Goal: Information Seeking & Learning: Learn about a topic

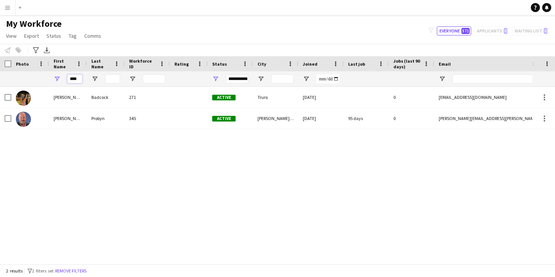
drag, startPoint x: 79, startPoint y: 78, endPoint x: 50, endPoint y: 77, distance: 28.7
click at [50, 77] on div "****" at bounding box center [68, 78] width 38 height 15
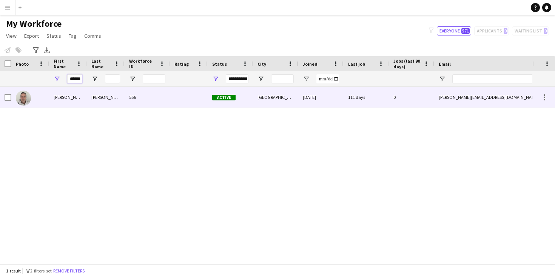
type input "******"
click at [52, 97] on div "[PERSON_NAME]" at bounding box center [68, 97] width 38 height 21
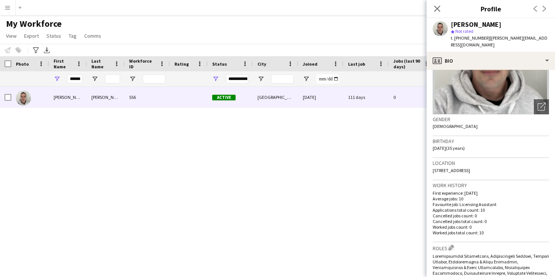
scroll to position [0, 0]
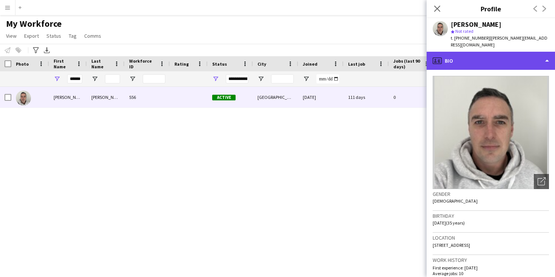
click at [513, 55] on div "profile Bio" at bounding box center [491, 61] width 128 height 18
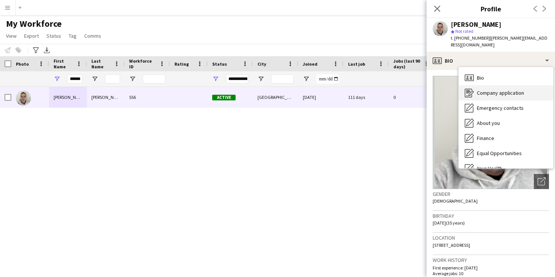
click at [507, 90] on span "Company application" at bounding box center [500, 93] width 47 height 7
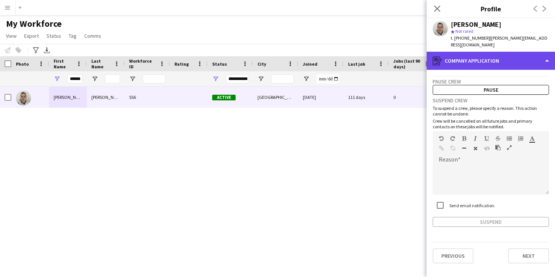
click at [515, 54] on div "register Company application" at bounding box center [491, 61] width 128 height 18
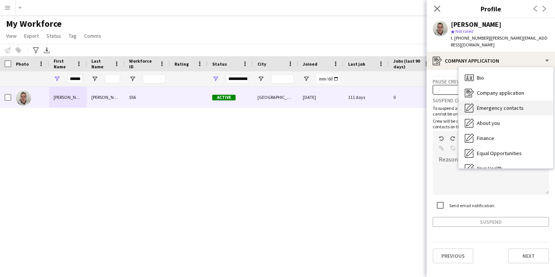
click at [497, 105] on span "Emergency contacts" at bounding box center [500, 108] width 47 height 7
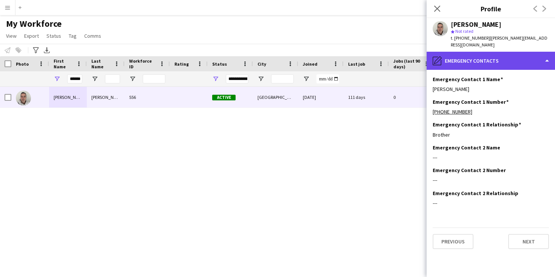
click at [501, 53] on div "pencil4 Emergency contacts" at bounding box center [491, 61] width 128 height 18
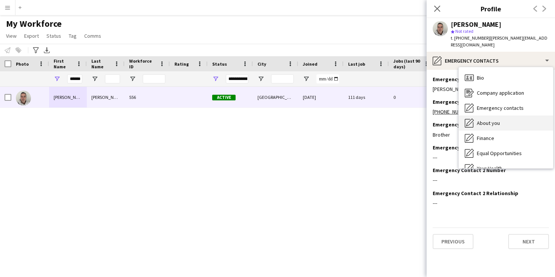
click at [498, 120] on span "About you" at bounding box center [488, 123] width 23 height 7
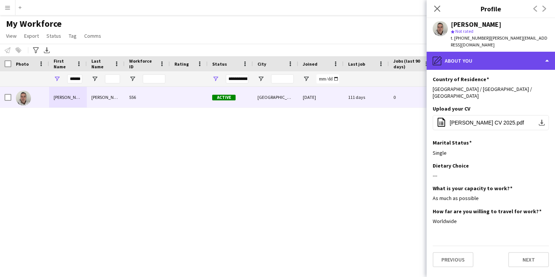
click at [498, 53] on div "pencil4 About you" at bounding box center [491, 61] width 128 height 18
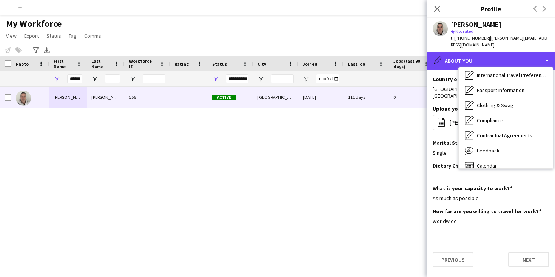
scroll to position [116, 0]
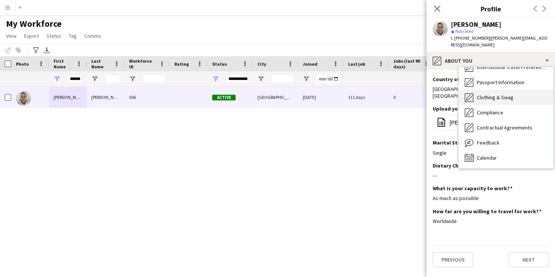
click at [497, 94] on span "Clothing & Swag" at bounding box center [495, 97] width 37 height 7
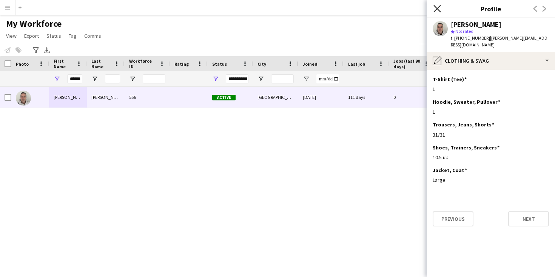
click at [440, 7] on icon "Close pop-in" at bounding box center [437, 8] width 7 height 7
